Goal: Navigation & Orientation: Understand site structure

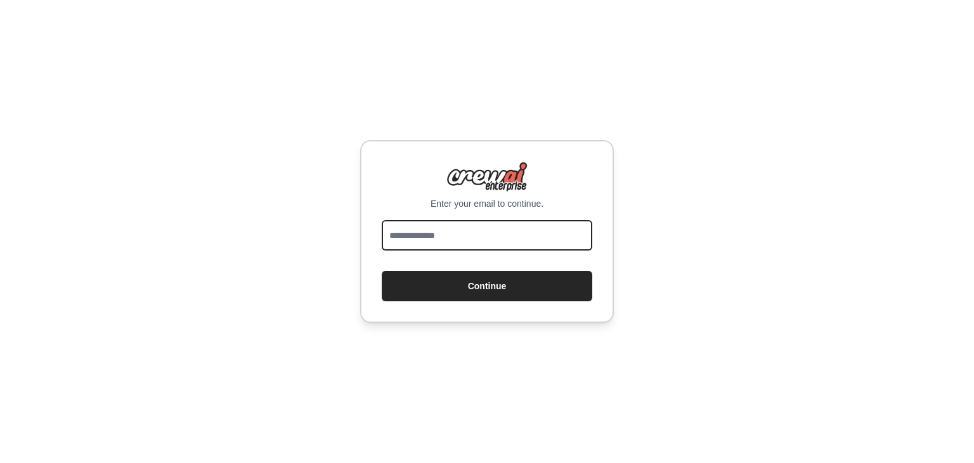
click at [443, 243] on input "email" at bounding box center [487, 235] width 211 height 30
type input "**********"
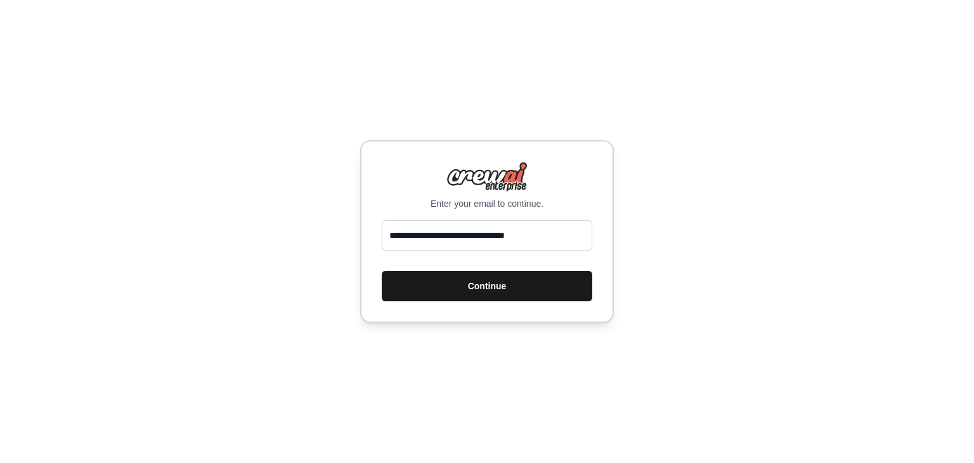
click at [467, 287] on button "Continue" at bounding box center [487, 286] width 211 height 30
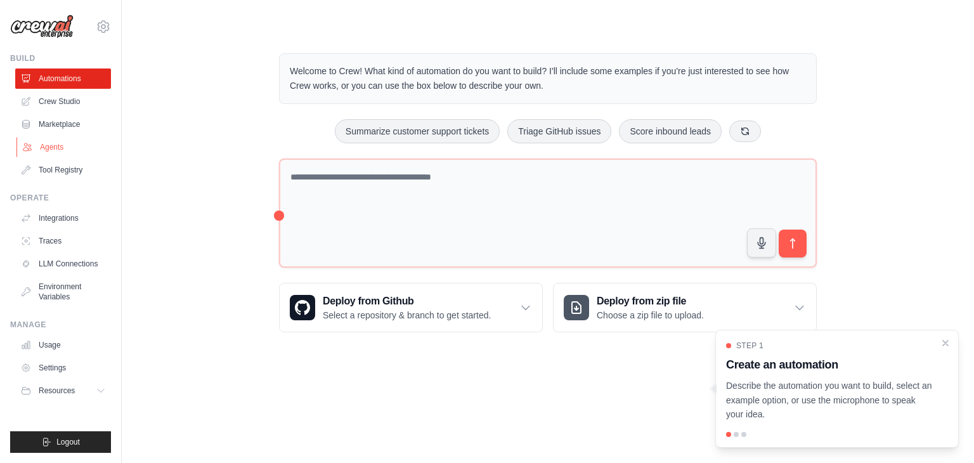
click at [73, 139] on link "Agents" at bounding box center [64, 147] width 96 height 20
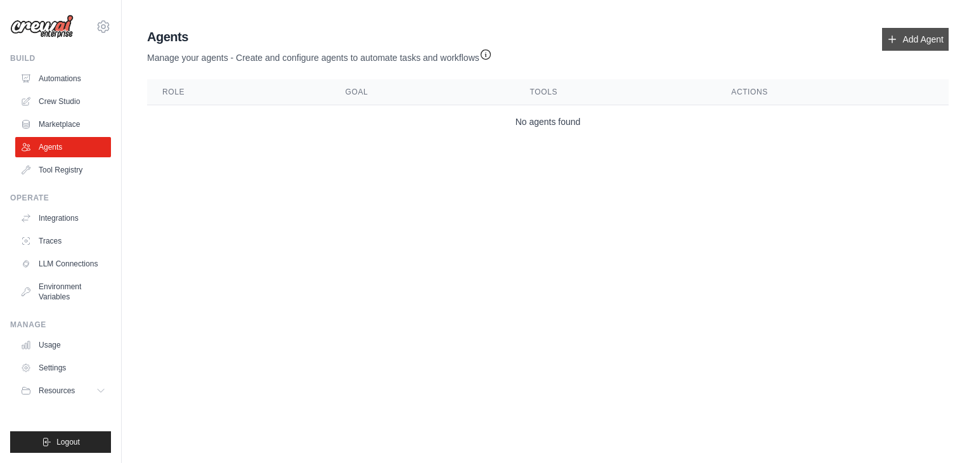
click at [890, 39] on icon at bounding box center [892, 39] width 10 height 10
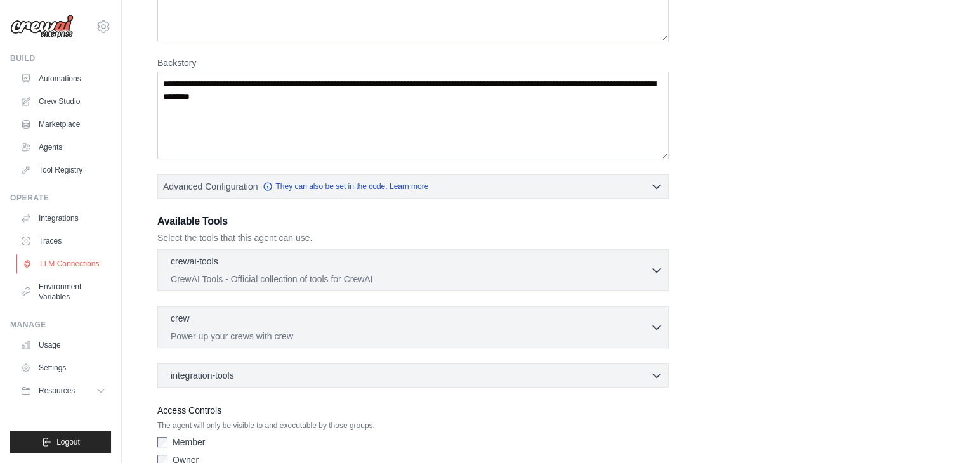
scroll to position [216, 0]
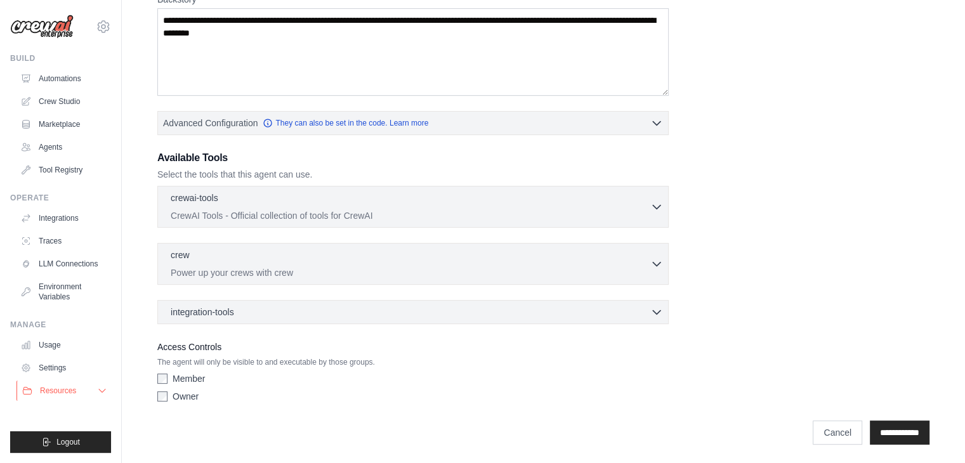
click at [70, 388] on span "Resources" at bounding box center [58, 391] width 36 height 10
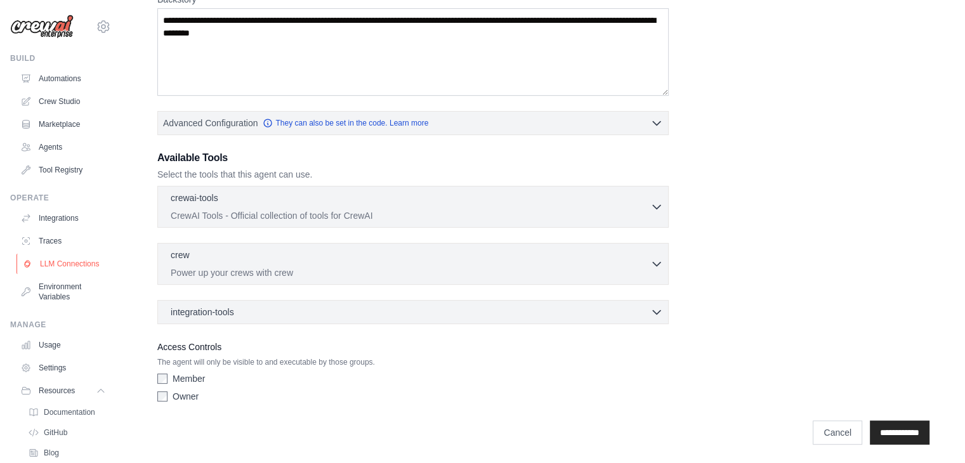
click at [63, 266] on link "LLM Connections" at bounding box center [64, 264] width 96 height 20
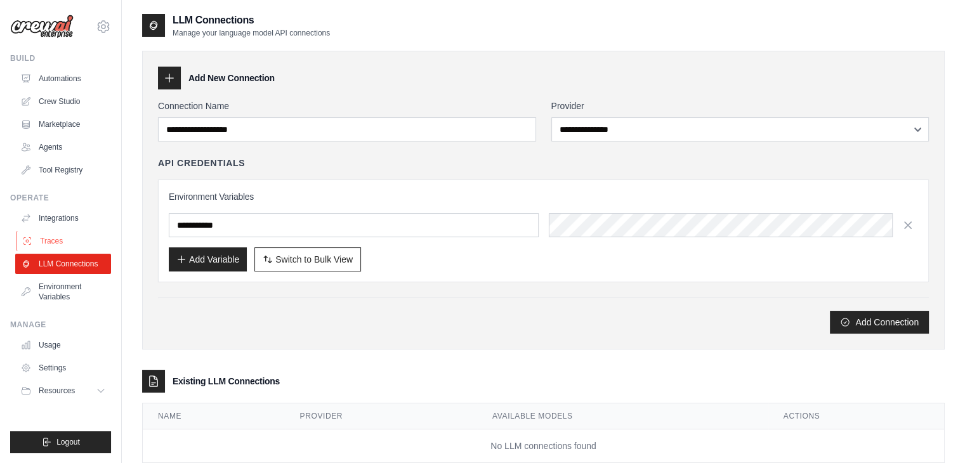
click at [62, 235] on link "Traces" at bounding box center [64, 241] width 96 height 20
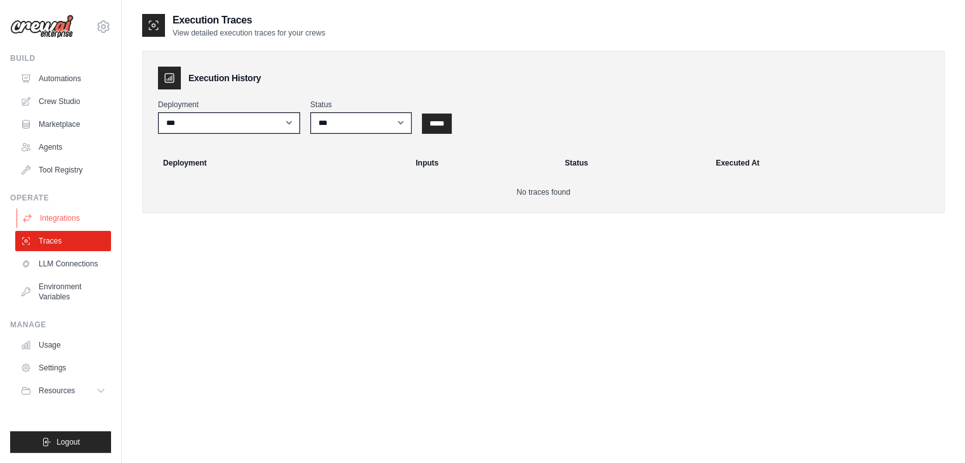
click at [68, 216] on link "Integrations" at bounding box center [64, 218] width 96 height 20
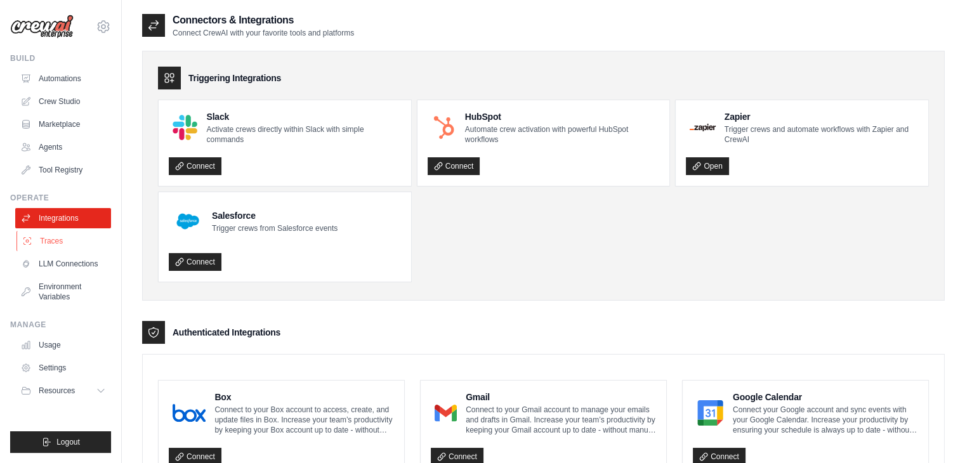
click at [71, 244] on link "Traces" at bounding box center [64, 241] width 96 height 20
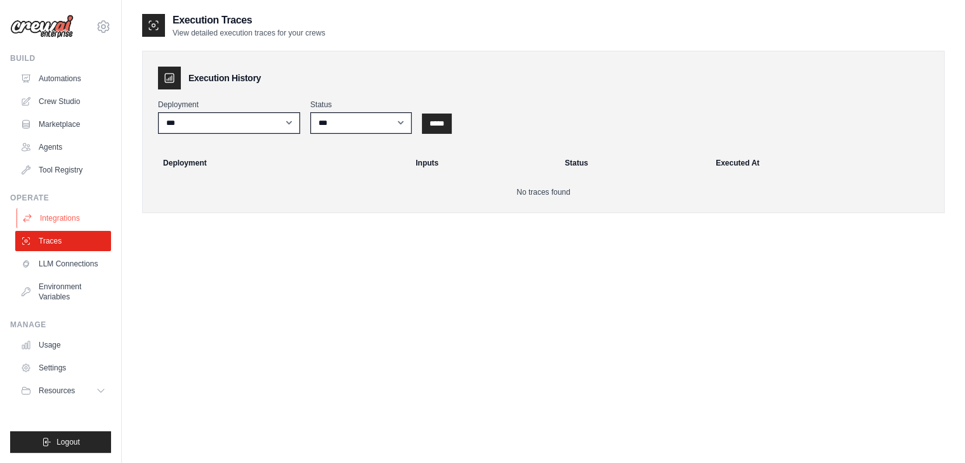
click at [77, 224] on link "Integrations" at bounding box center [64, 218] width 96 height 20
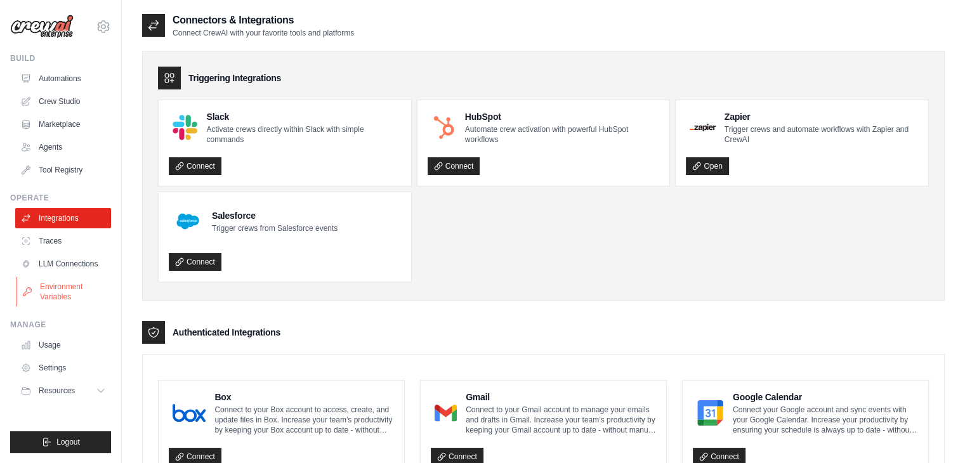
click at [58, 290] on link "Environment Variables" at bounding box center [64, 292] width 96 height 30
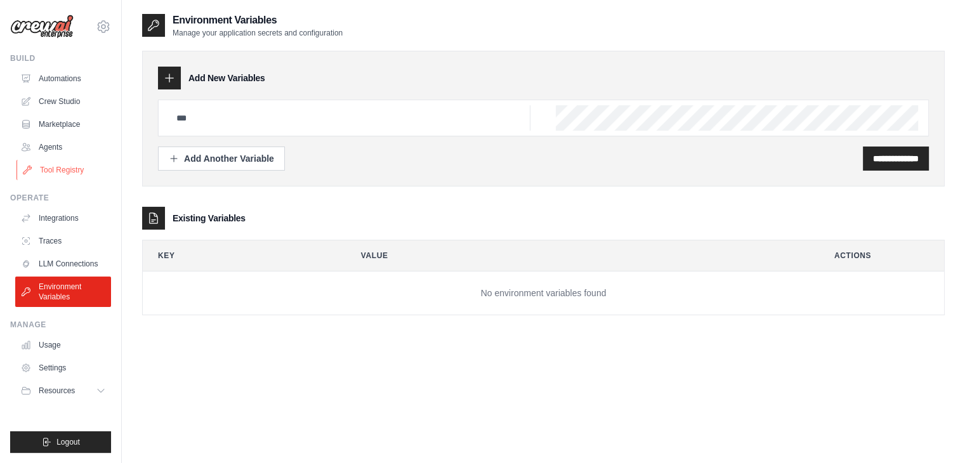
click at [84, 176] on link "Tool Registry" at bounding box center [64, 170] width 96 height 20
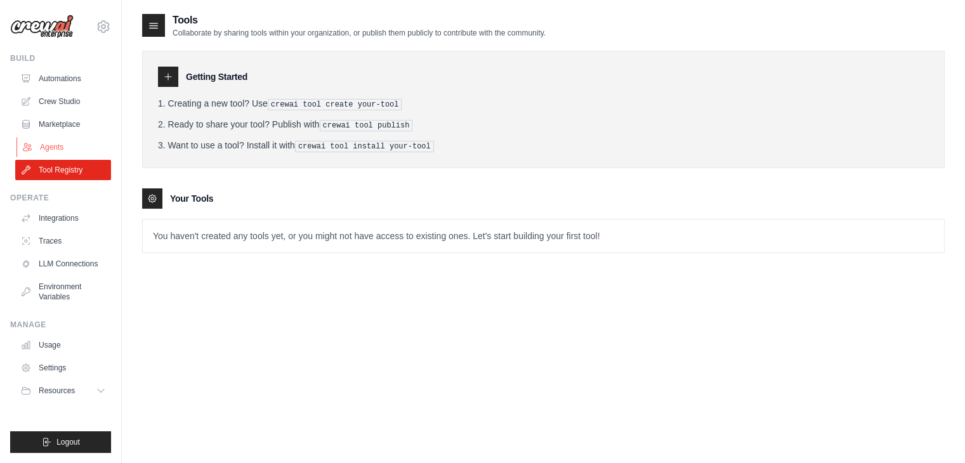
click at [77, 153] on link "Agents" at bounding box center [64, 147] width 96 height 20
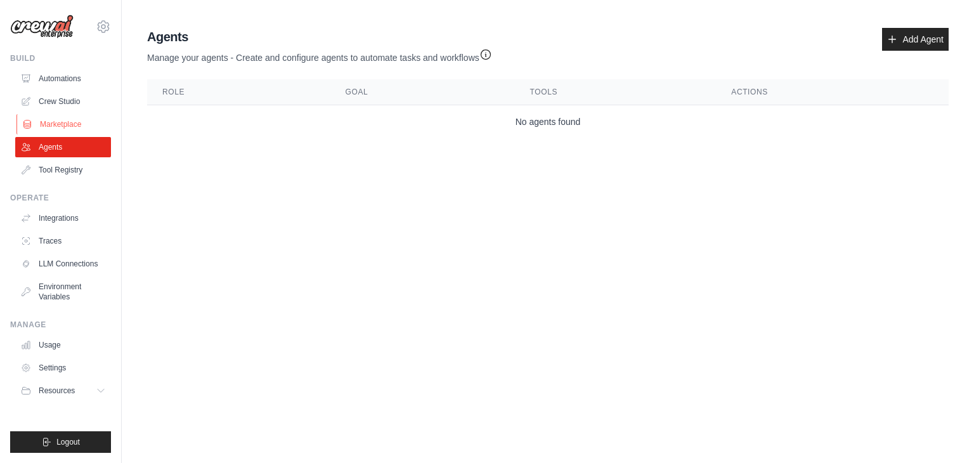
click at [87, 126] on link "Marketplace" at bounding box center [64, 124] width 96 height 20
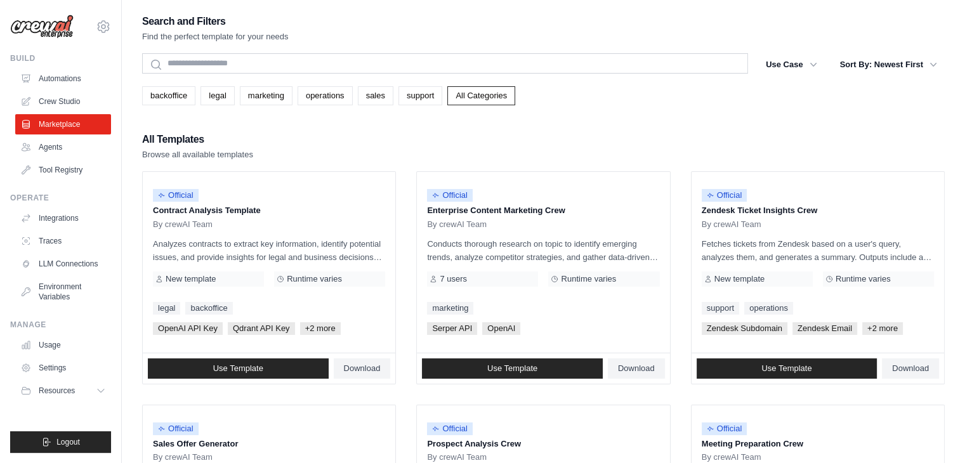
click at [94, 98] on link "Crew Studio" at bounding box center [63, 101] width 96 height 20
